Goal: Information Seeking & Learning: Check status

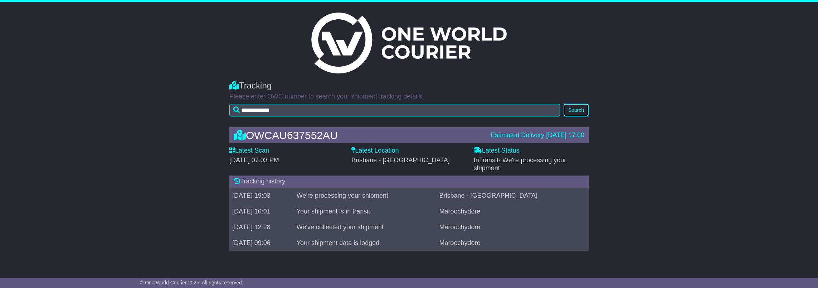
click at [567, 110] on button "Search" at bounding box center [576, 110] width 25 height 13
click at [571, 106] on button "Search" at bounding box center [576, 110] width 25 height 13
click at [123, 141] on div "OWCAU637552AU Estimated Delivery 26 Aug 2025 17:00 Latest Scan 25 August 2025 -…" at bounding box center [409, 190] width 818 height 141
click at [578, 112] on button "Search" at bounding box center [576, 110] width 25 height 13
